Goal: Information Seeking & Learning: Find specific fact

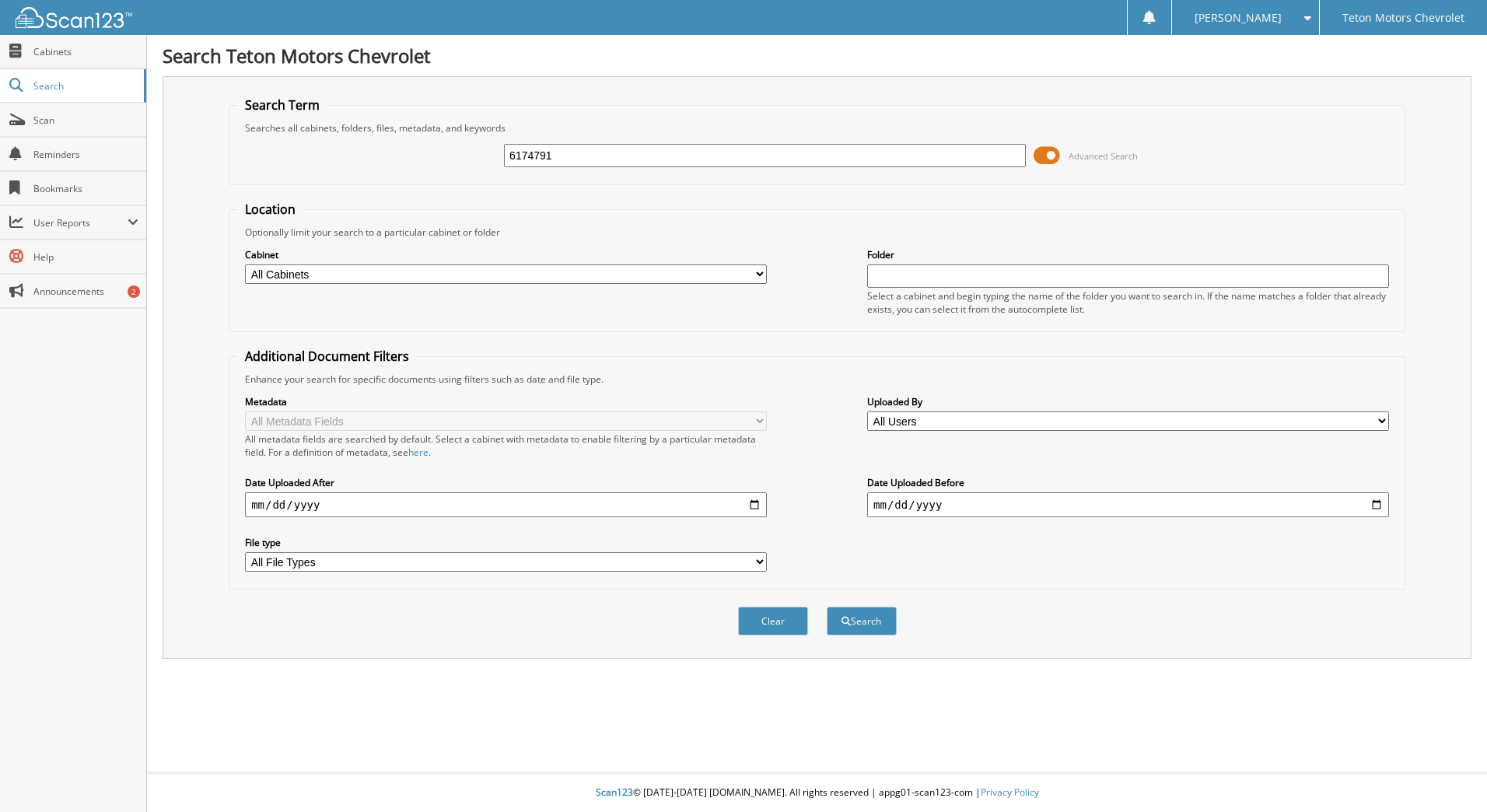
type input "6174791"
click at [826, 606] on button "Search" at bounding box center [860, 620] width 70 height 29
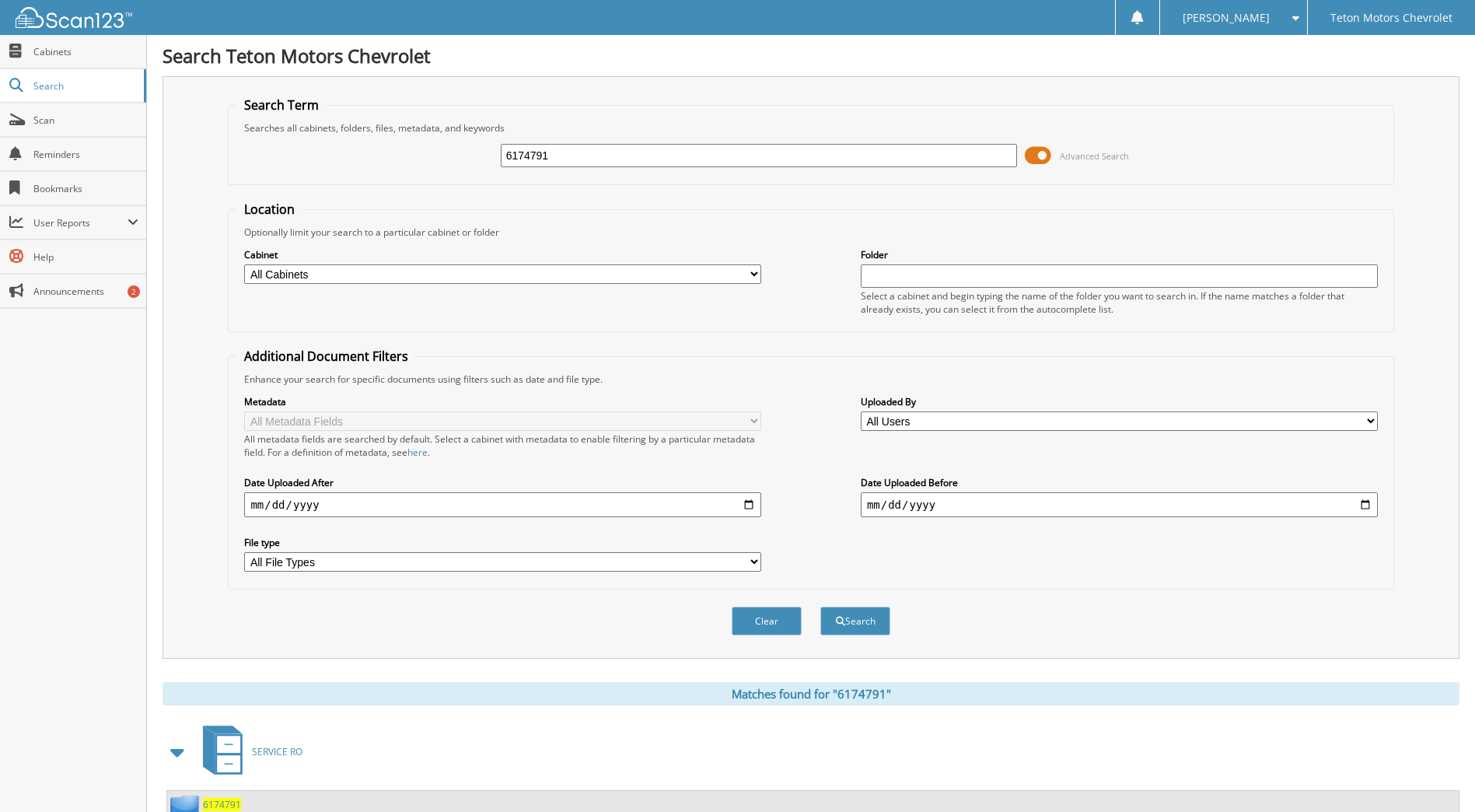
click at [226, 808] on span "6174791" at bounding box center [222, 804] width 38 height 13
